Goal: Information Seeking & Learning: Compare options

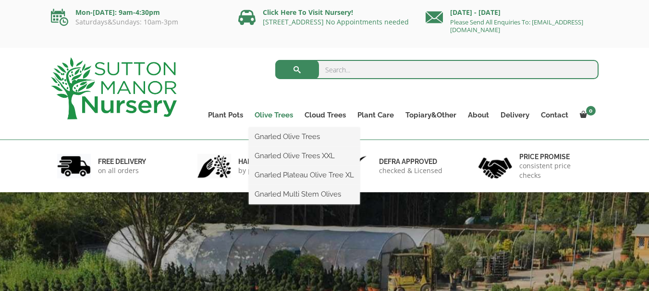
click at [271, 112] on link "Olive Trees" at bounding box center [274, 115] width 50 height 13
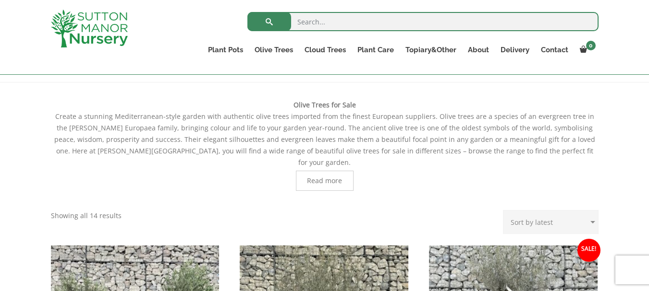
scroll to position [175, 0]
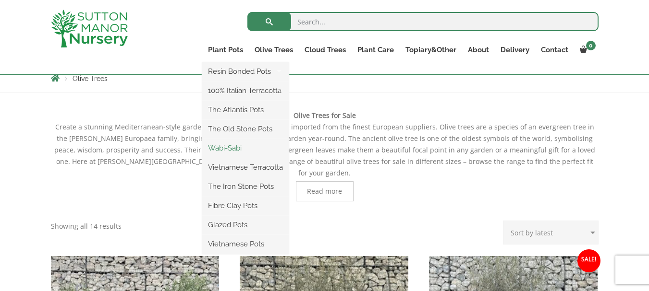
click at [232, 147] on link "Wabi-Sabi" at bounding box center [245, 148] width 86 height 14
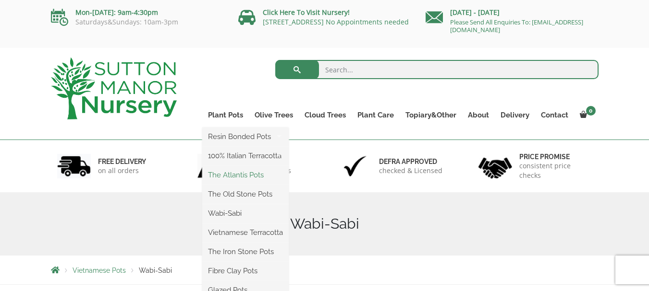
click at [232, 175] on link "The Atlantis Pots" at bounding box center [245, 175] width 86 height 14
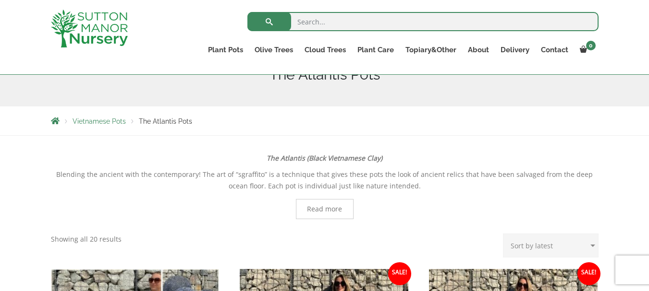
scroll to position [112, 0]
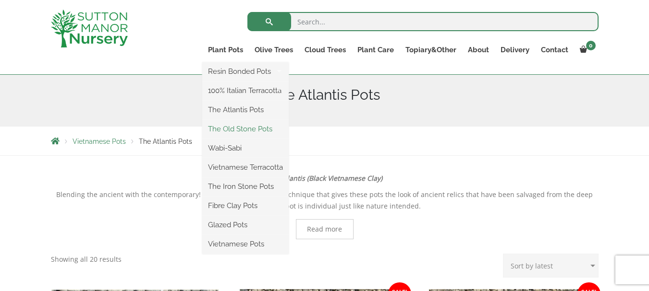
click at [225, 131] on link "The Old Stone Pots" at bounding box center [245, 129] width 86 height 14
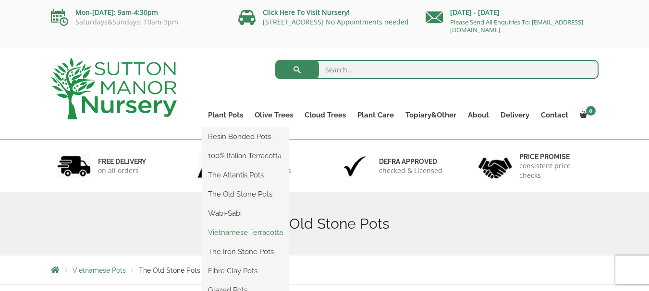
click at [247, 235] on link "Vietnamese Terracotta" at bounding box center [245, 233] width 86 height 14
click at [231, 251] on link "The Iron Stone Pots" at bounding box center [245, 252] width 86 height 14
click at [230, 116] on link "Plant Pots" at bounding box center [225, 115] width 47 height 13
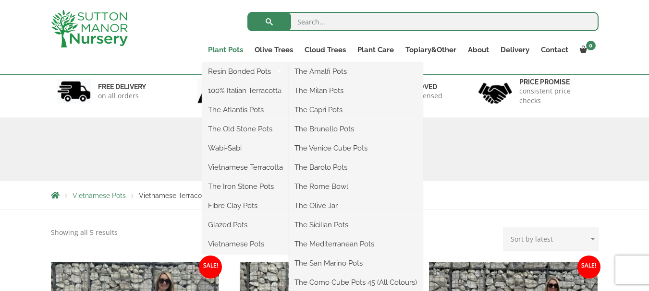
scroll to position [77, 0]
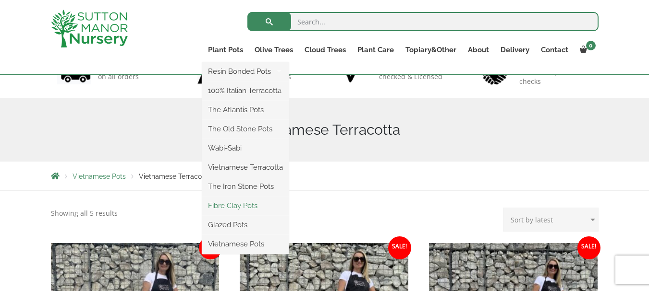
click at [237, 206] on link "Fibre Clay Pots" at bounding box center [245, 206] width 86 height 14
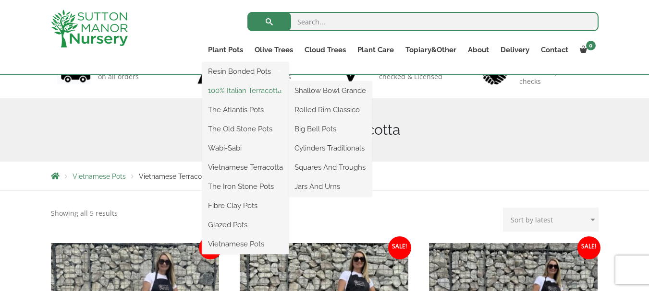
click at [235, 90] on link "100% Italian Terracotta" at bounding box center [245, 91] width 86 height 14
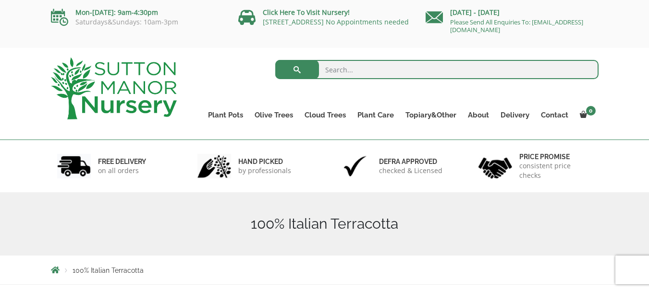
click at [247, 101] on ul "Plant Pots Resin Bonded Pots The Amalfi Pots The Milan Pots The Capri Pots The …" at bounding box center [400, 108] width 396 height 44
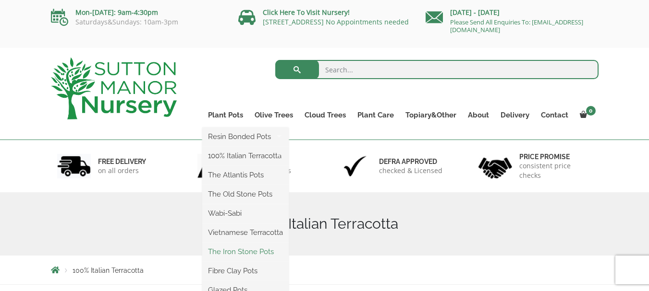
click at [238, 253] on link "The Iron Stone Pots" at bounding box center [245, 252] width 86 height 14
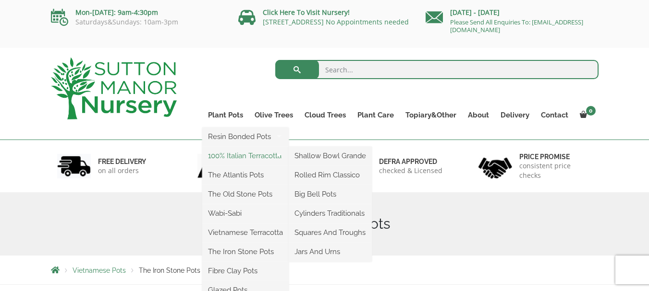
click at [230, 158] on link "100% Italian Terracotta" at bounding box center [245, 156] width 86 height 14
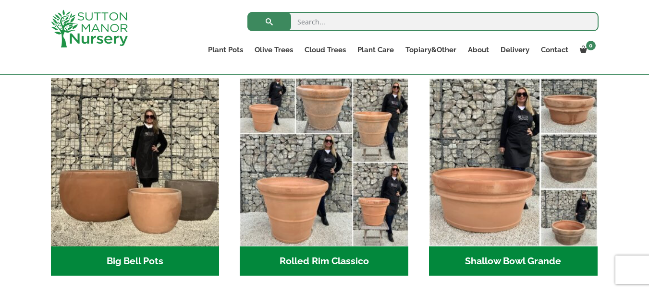
scroll to position [299, 0]
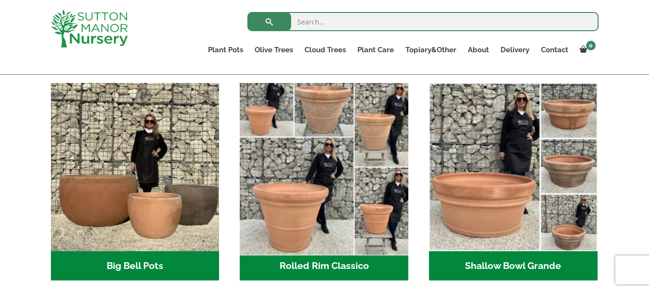
click at [310, 157] on img "Visit product category Rolled Rim Classico" at bounding box center [324, 167] width 177 height 177
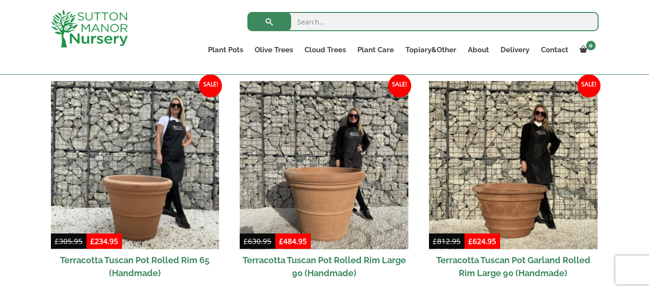
scroll to position [413, 0]
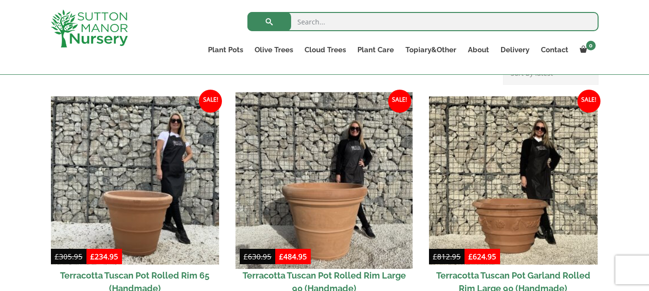
click at [356, 183] on img at bounding box center [324, 180] width 177 height 177
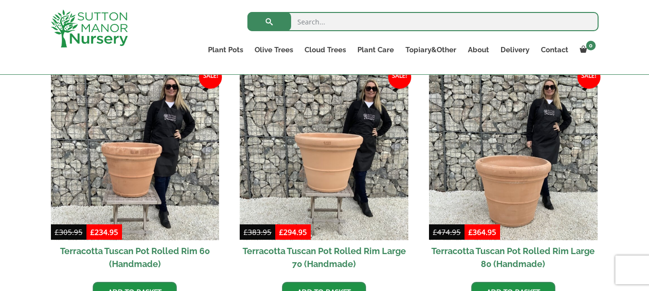
scroll to position [675, 0]
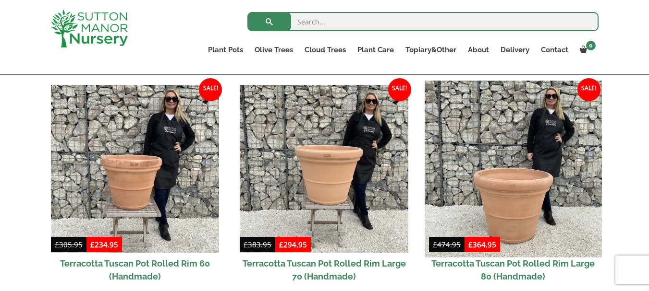
click at [510, 190] on img at bounding box center [513, 169] width 177 height 177
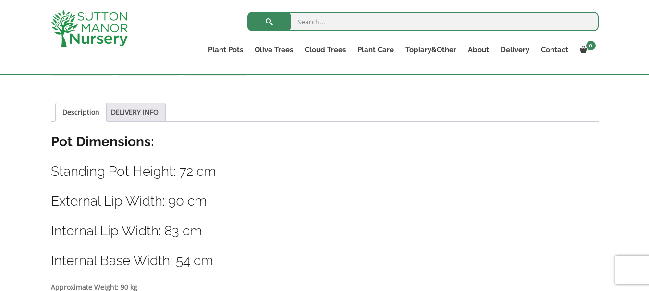
scroll to position [489, 0]
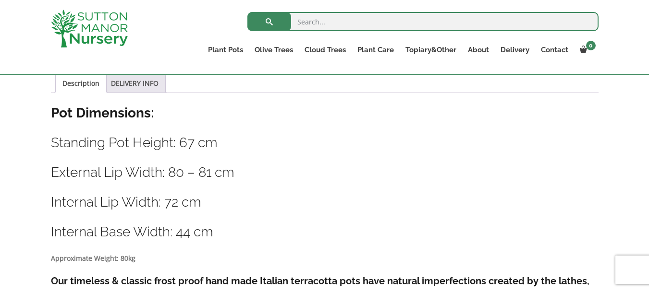
scroll to position [560, 0]
